Goal: Information Seeking & Learning: Find specific fact

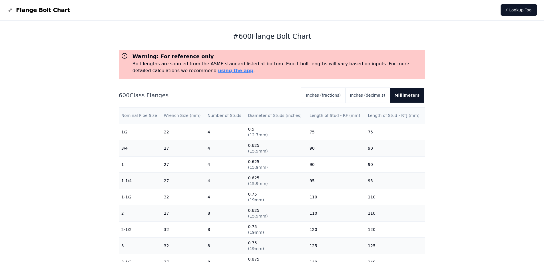
click at [272, 116] on th "Diameter of Studs (inches)" at bounding box center [275, 116] width 61 height 16
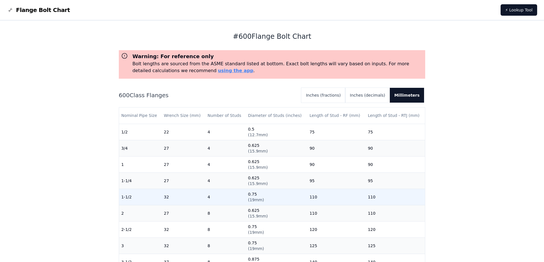
click at [258, 201] on span "( 19mm )" at bounding box center [256, 200] width 16 height 5
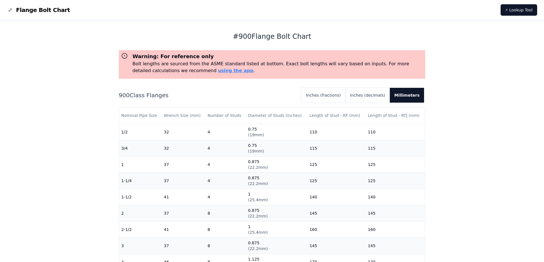
click at [469, 78] on div "# 900 Flange Bolt Chart Warning: For reference only Bolt lengths are sourced fr…" at bounding box center [272, 230] width 544 height 418
click at [218, 72] on link "using the app" at bounding box center [235, 70] width 35 height 5
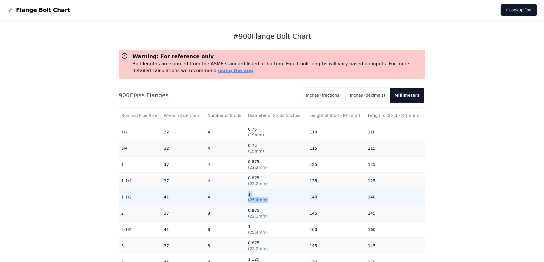
drag, startPoint x: 265, startPoint y: 199, endPoint x: 243, endPoint y: 199, distance: 22.3
click at [243, 199] on tr "1-1/2 41 4 1 ( 25.4mm ) 140 140" at bounding box center [272, 197] width 306 height 16
click at [270, 201] on td "1 ( 25.4mm )" at bounding box center [275, 197] width 61 height 16
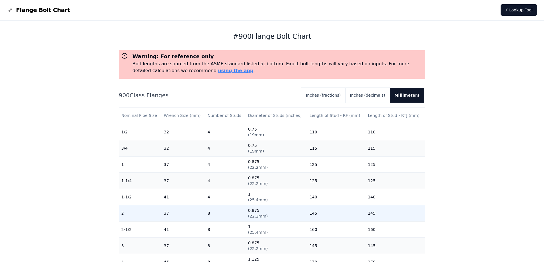
click at [261, 217] on span "( 22.2mm )" at bounding box center [258, 216] width 20 height 5
click at [262, 217] on span "( 22.2mm )" at bounding box center [258, 216] width 20 height 5
click at [261, 216] on span "( 22.2mm )" at bounding box center [258, 216] width 20 height 5
click at [271, 211] on td "0.875 ( 22.2mm )" at bounding box center [275, 213] width 61 height 16
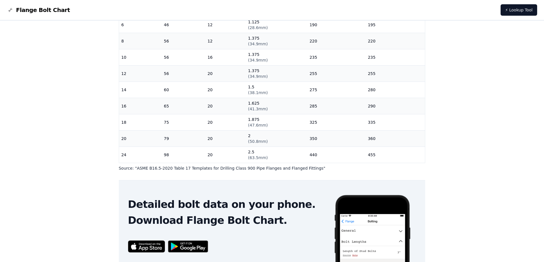
scroll to position [133, 0]
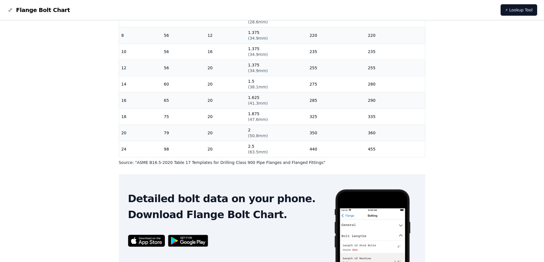
click at [460, 167] on div "# 900 Flange Bolt Chart Warning: For reference only Bolt lengths are sourced fr…" at bounding box center [272, 96] width 544 height 418
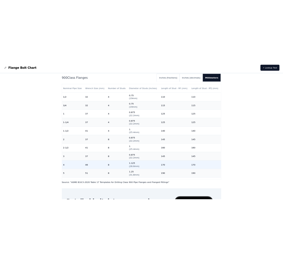
scroll to position [0, 0]
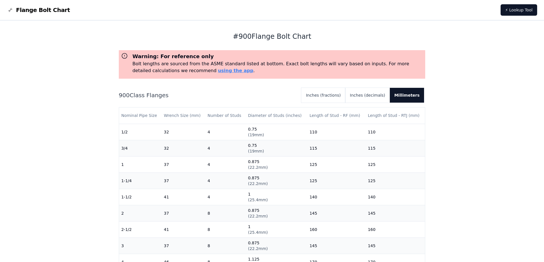
click at [466, 154] on div "# 900 Flange Bolt Chart Warning: For reference only Bolt lengths are sourced fr…" at bounding box center [272, 230] width 544 height 418
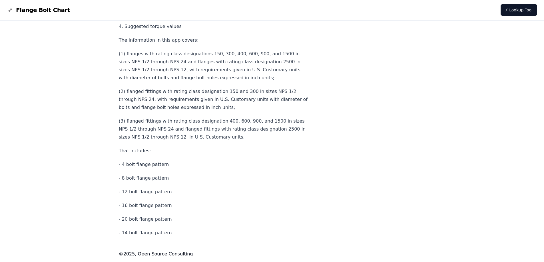
scroll to position [2549, 0]
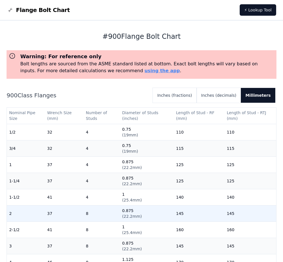
click at [70, 215] on td "37" at bounding box center [64, 213] width 39 height 16
click at [129, 217] on span "( 22.2mm )" at bounding box center [132, 216] width 20 height 5
